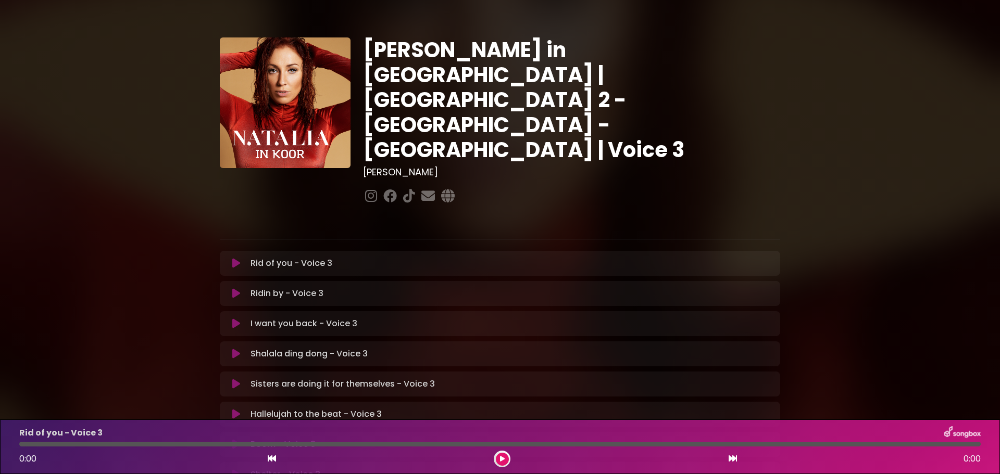
click at [233, 258] on icon at bounding box center [236, 263] width 8 height 10
click at [501, 455] on button at bounding box center [502, 459] width 13 height 13
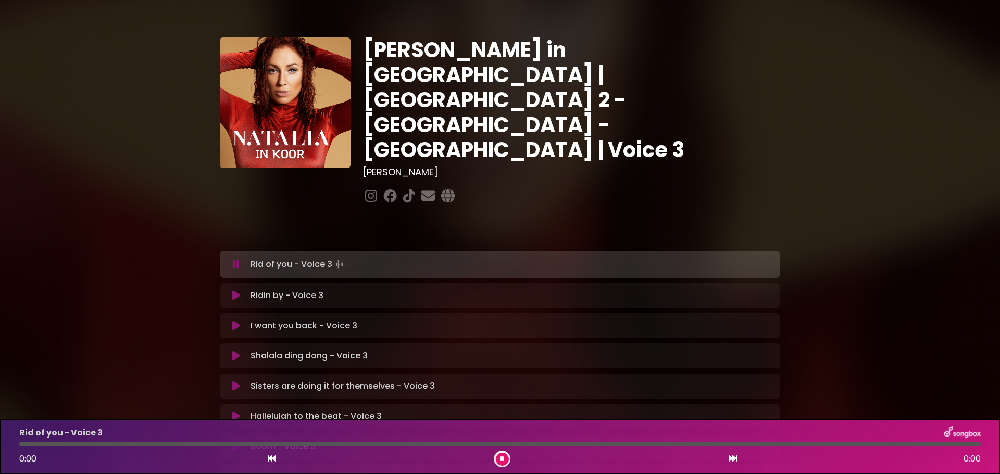
click at [501, 455] on button at bounding box center [502, 459] width 13 height 13
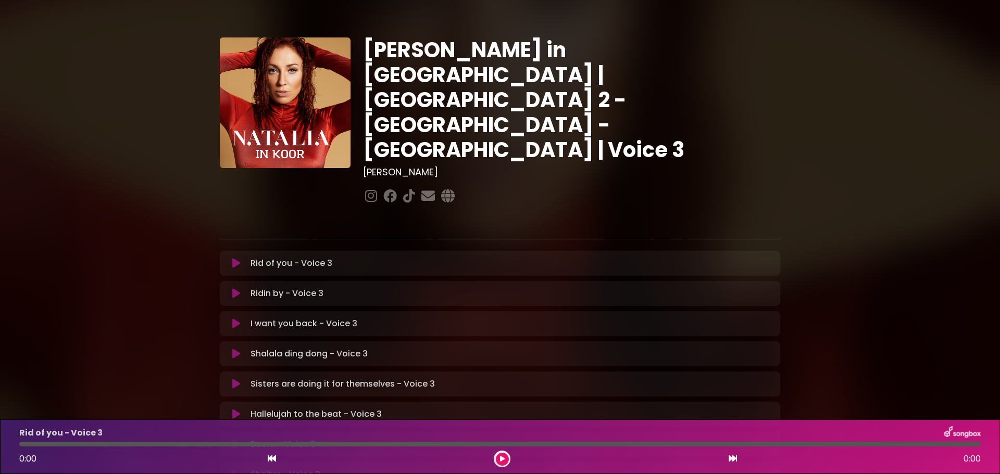
click at [234, 258] on icon at bounding box center [236, 263] width 8 height 10
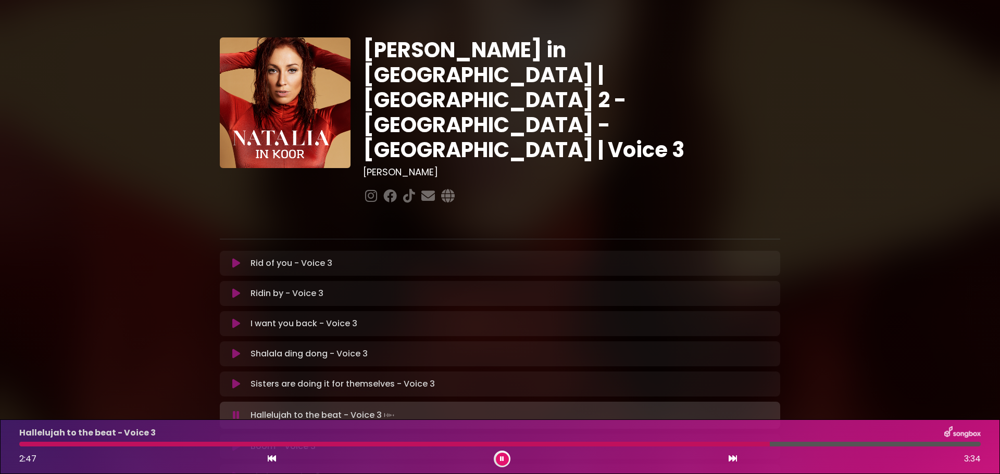
click at [503, 460] on icon at bounding box center [502, 459] width 4 height 6
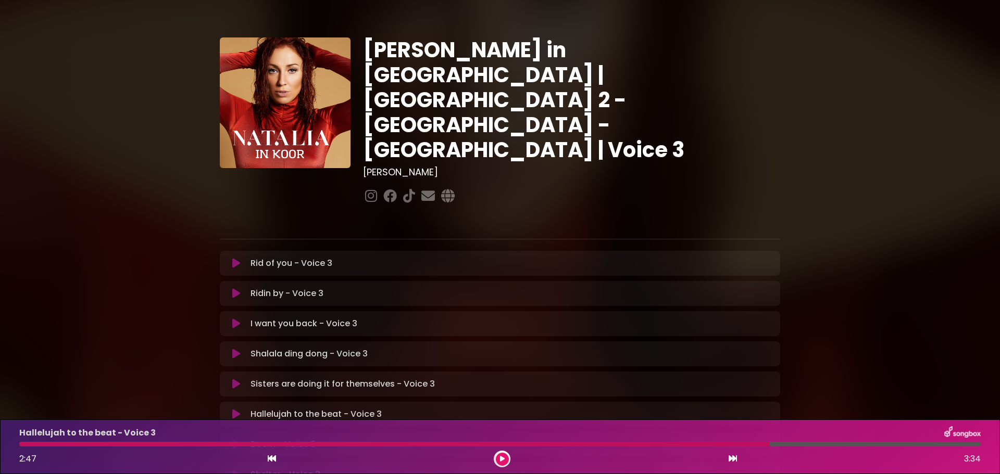
click at [503, 460] on icon at bounding box center [502, 459] width 5 height 6
click at [790, 66] on div "[PERSON_NAME] in [GEOGRAPHIC_DATA] | [GEOGRAPHIC_DATA] 2 - [GEOGRAPHIC_DATA] - …" at bounding box center [499, 319] width 687 height 615
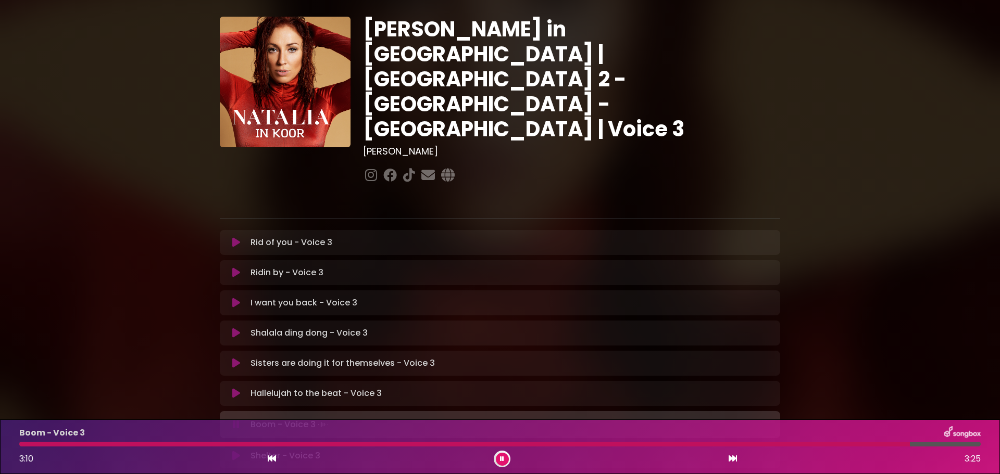
scroll to position [62, 0]
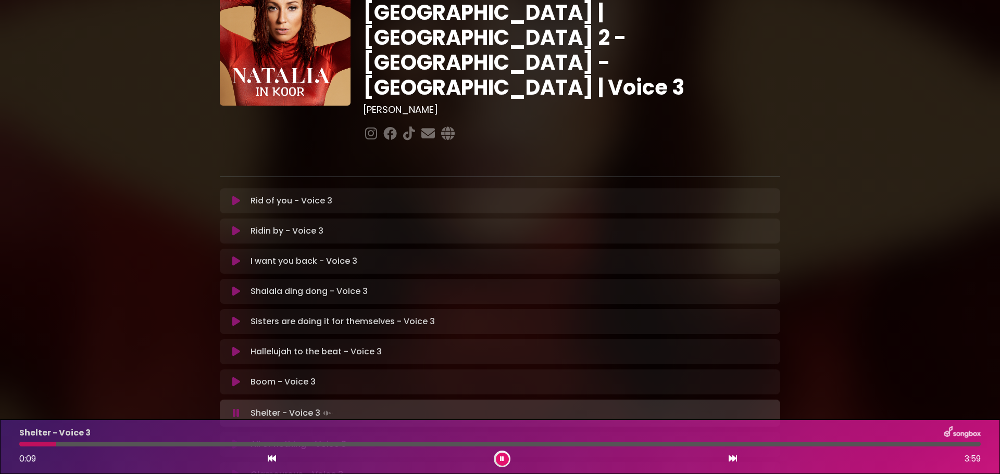
click at [156, 445] on div at bounding box center [499, 444] width 961 height 5
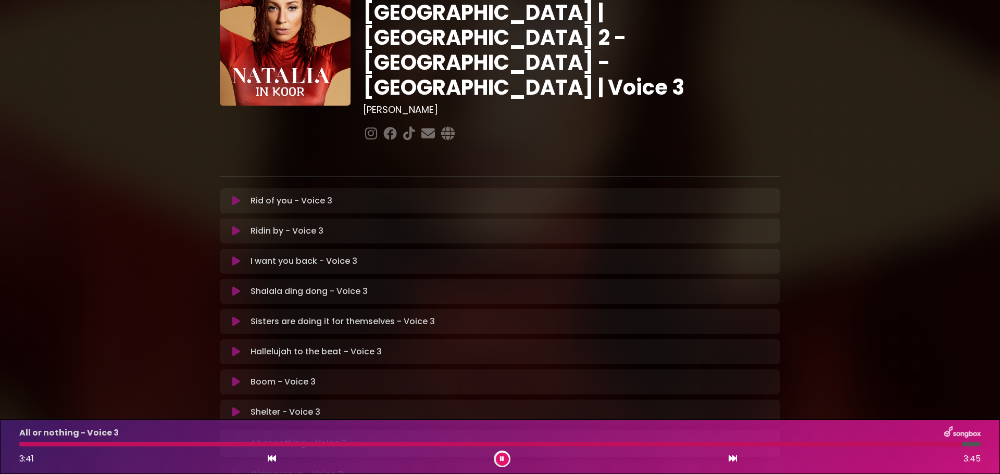
click at [873, 137] on div "[PERSON_NAME] in [GEOGRAPHIC_DATA] | [GEOGRAPHIC_DATA] 2 - [GEOGRAPHIC_DATA] - …" at bounding box center [500, 257] width 1000 height 615
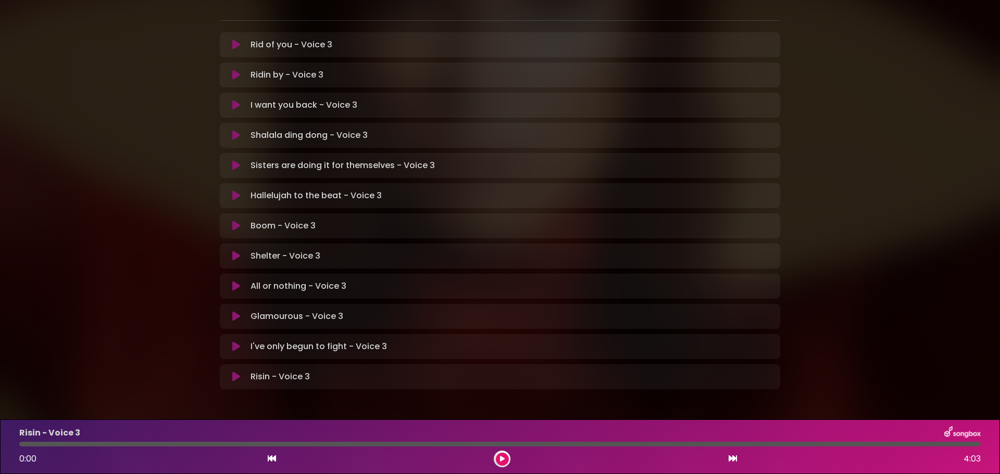
scroll to position [217, 0]
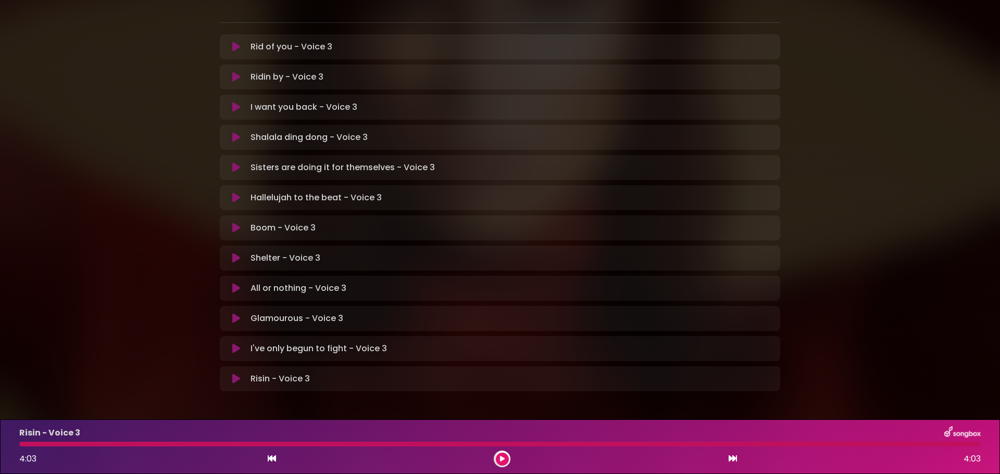
click at [255, 373] on p "Risin - Voice 3 Loading Track..." at bounding box center [279, 379] width 59 height 12
click at [272, 459] on icon at bounding box center [272, 459] width 8 height 8
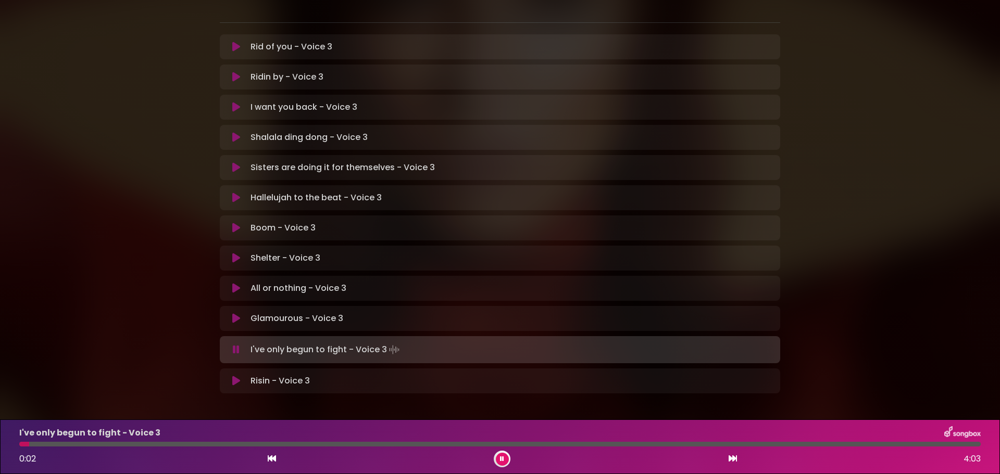
click at [233, 376] on icon at bounding box center [236, 381] width 8 height 10
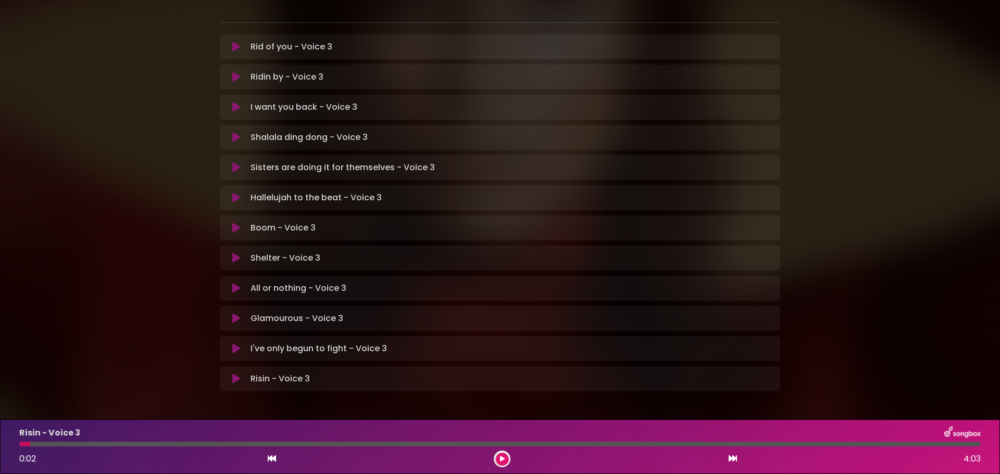
click at [502, 464] on button at bounding box center [502, 459] width 13 height 13
